Goal: Task Accomplishment & Management: Manage account settings

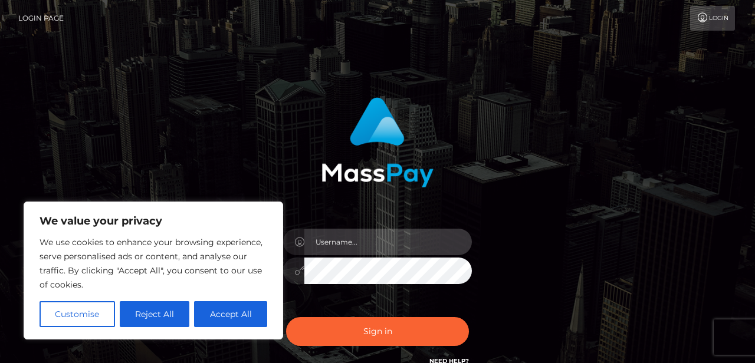
click at [351, 246] on input "text" at bounding box center [388, 242] width 168 height 27
type input "[EMAIL_ADDRESS][DOMAIN_NAME]"
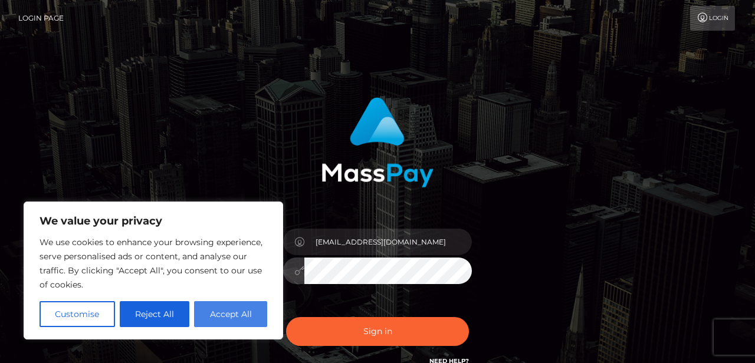
click at [231, 310] on button "Accept All" at bounding box center [230, 314] width 73 height 26
checkbox input "true"
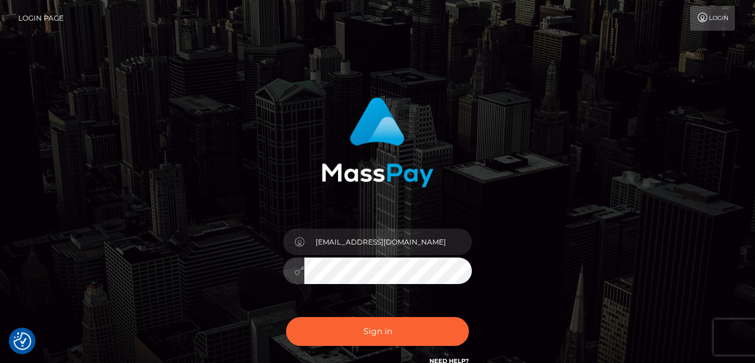
click at [286, 317] on button "Sign in" at bounding box center [377, 331] width 183 height 29
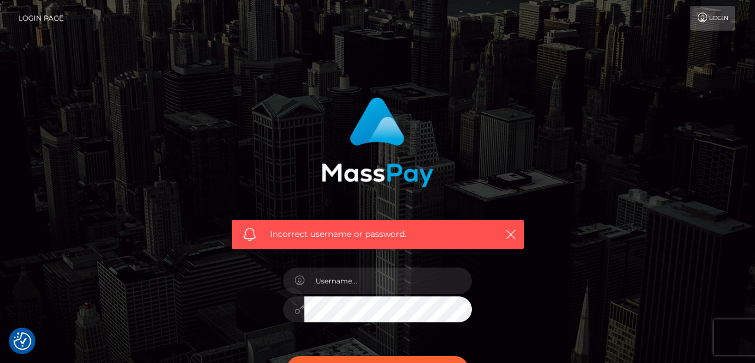
click at [730, 22] on link "Login" at bounding box center [712, 18] width 45 height 25
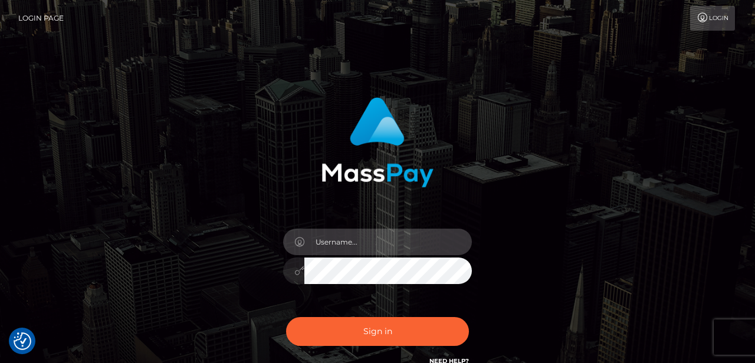
click at [367, 240] on input "text" at bounding box center [388, 242] width 168 height 27
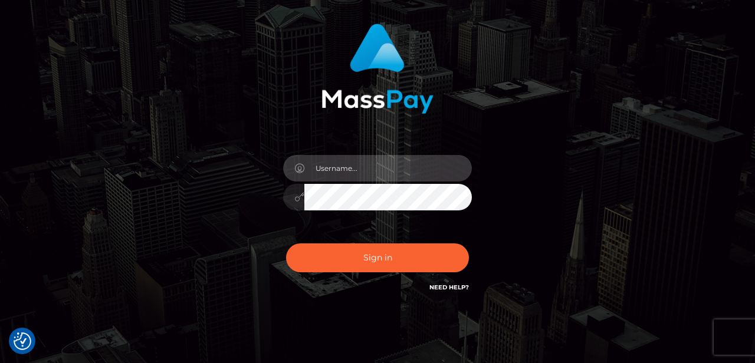
scroll to position [76, 0]
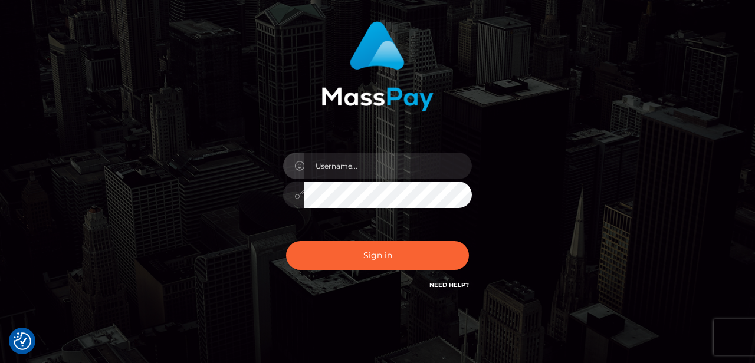
click at [445, 286] on link "Need Help?" at bounding box center [449, 285] width 40 height 8
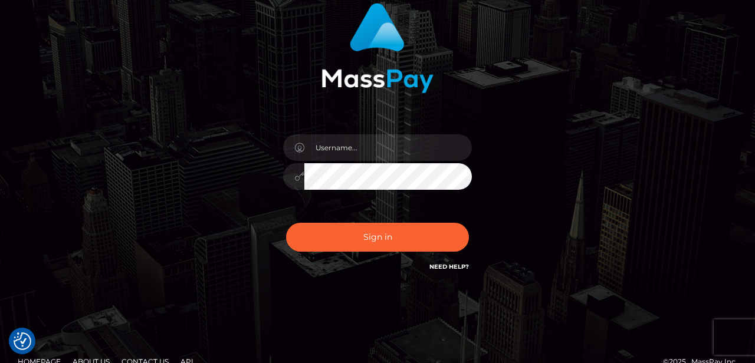
scroll to position [89, 0]
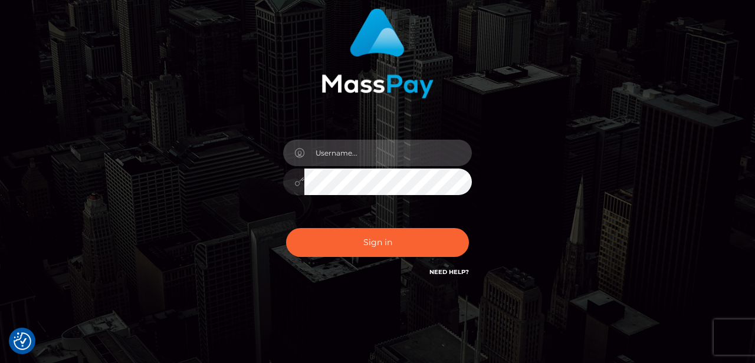
click at [333, 160] on input "text" at bounding box center [388, 153] width 168 height 27
type input "[EMAIL_ADDRESS][DOMAIN_NAME]"
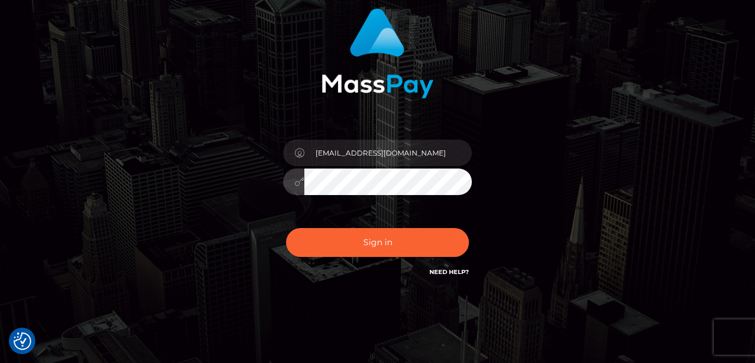
click at [286, 228] on button "Sign in" at bounding box center [377, 242] width 183 height 29
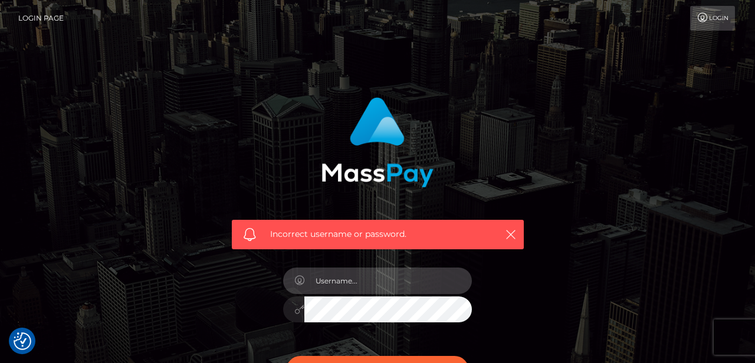
click at [363, 290] on input "text" at bounding box center [388, 281] width 168 height 27
type input "o"
type input "payunica@gmail.com"
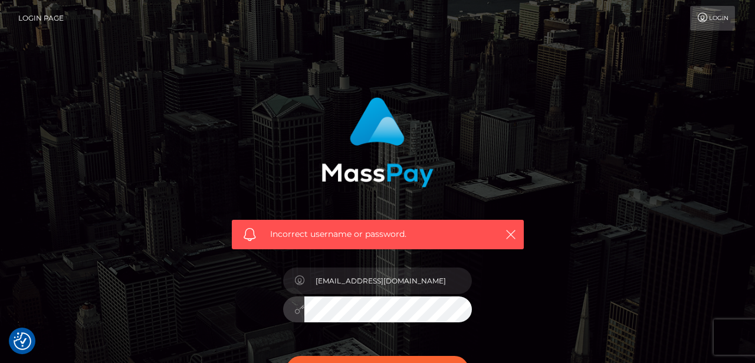
click at [424, 285] on input "text" at bounding box center [388, 281] width 168 height 27
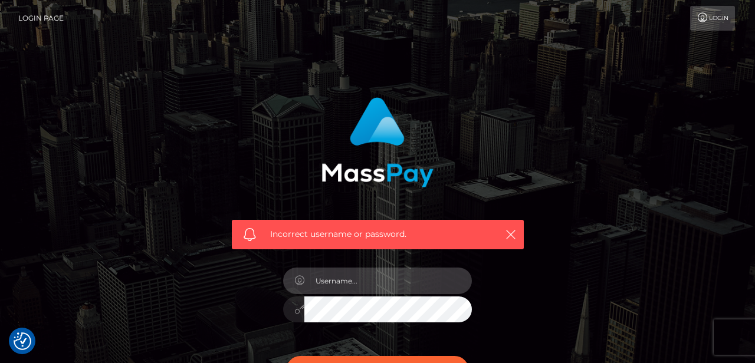
type input "[EMAIL_ADDRESS][DOMAIN_NAME]"
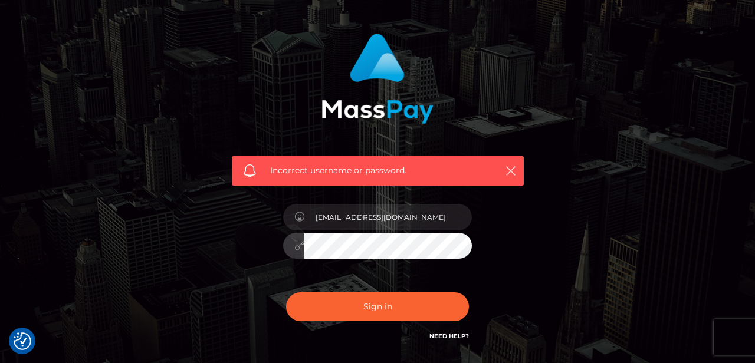
scroll to position [63, 0]
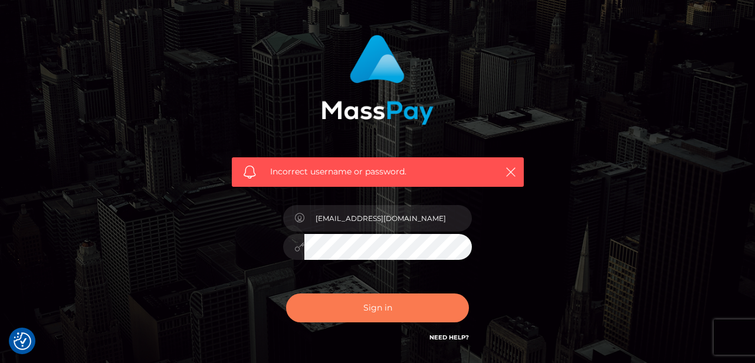
click at [348, 309] on button "Sign in" at bounding box center [377, 308] width 183 height 29
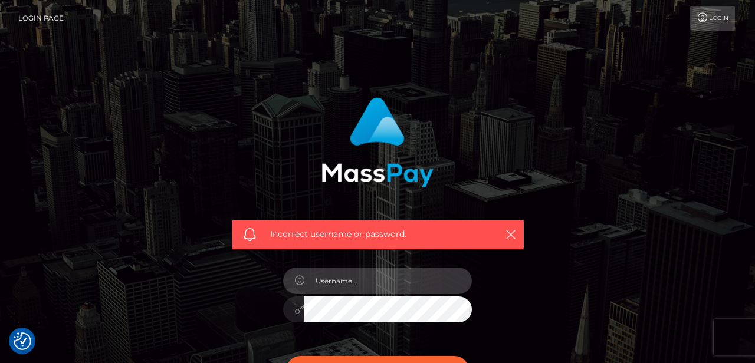
click at [355, 290] on input "text" at bounding box center [388, 281] width 168 height 27
type input "[EMAIL_ADDRESS][DOMAIN_NAME]"
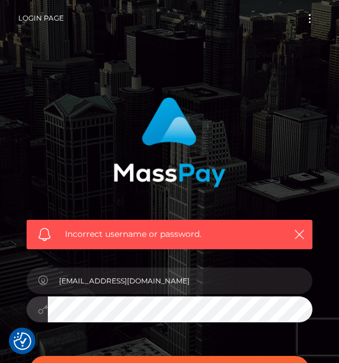
click at [29, 316] on div at bounding box center [170, 308] width 286 height 23
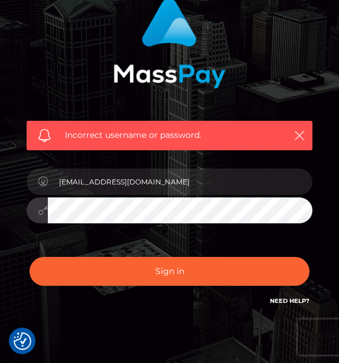
scroll to position [108, 0]
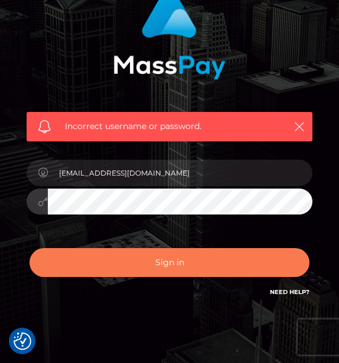
click at [123, 262] on button "Sign in" at bounding box center [169, 262] width 280 height 29
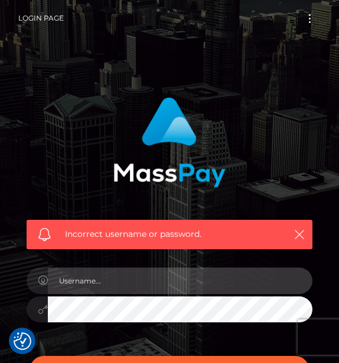
click at [222, 278] on input "text" at bounding box center [180, 281] width 264 height 27
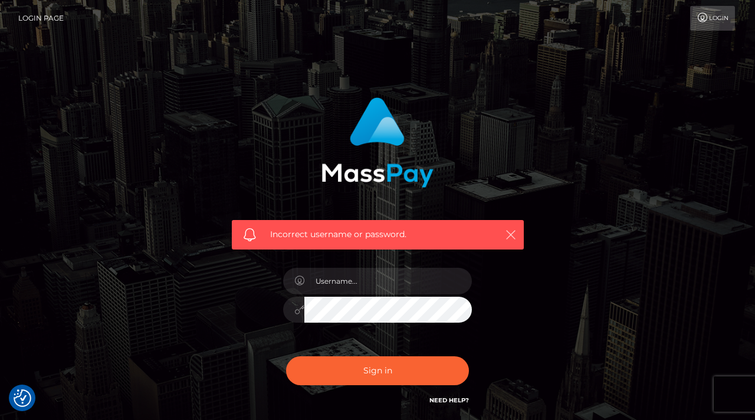
click at [338, 239] on icon "button" at bounding box center [511, 235] width 12 height 12
click at [338, 238] on icon "button" at bounding box center [511, 235] width 12 height 12
click at [338, 287] on input "text" at bounding box center [388, 281] width 168 height 27
type input "SpoilUnica"
click at [286, 356] on button "Sign in" at bounding box center [377, 370] width 183 height 29
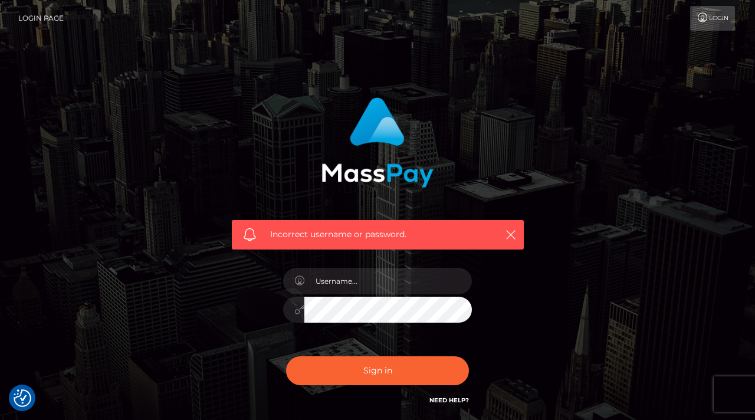
click at [441, 399] on link "Need Help?" at bounding box center [449, 400] width 40 height 8
